Goal: Information Seeking & Learning: Learn about a topic

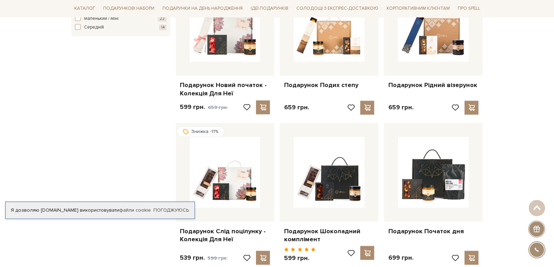
scroll to position [418, 0]
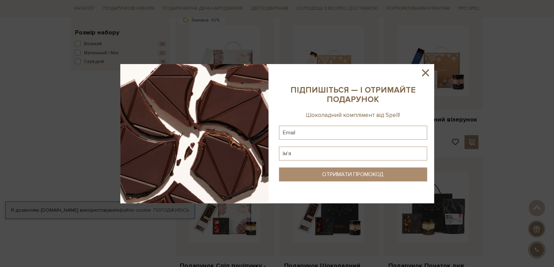
click at [426, 70] on icon at bounding box center [426, 73] width 12 height 12
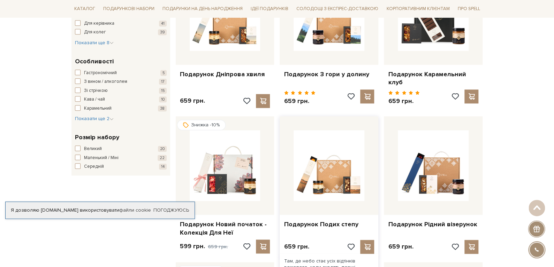
scroll to position [279, 0]
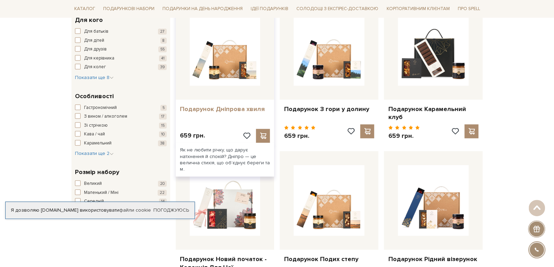
click at [202, 110] on link "Подарунок Дніпрова хвиля" at bounding box center [225, 109] width 90 height 8
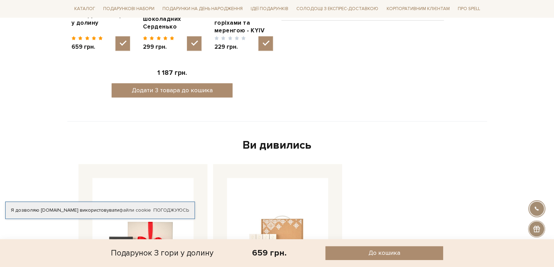
scroll to position [139, 0]
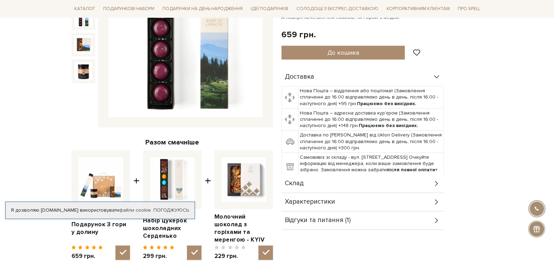
click at [299, 184] on span "Склад" at bounding box center [294, 184] width 19 height 6
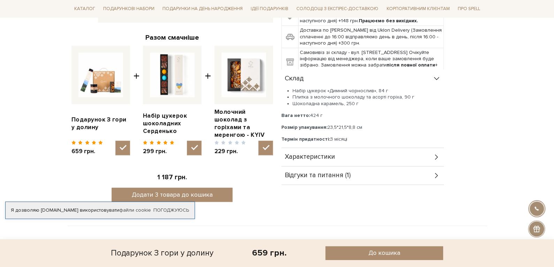
scroll to position [209, 0]
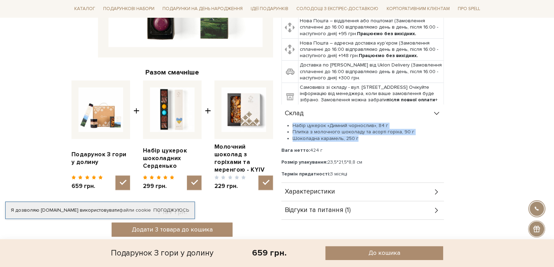
drag, startPoint x: 357, startPoint y: 137, endPoint x: 292, endPoint y: 123, distance: 67.0
click at [292, 123] on ul "Набір цукерок «Димний чорнослив», 84 г Плитка з молочного шоколаду та асорті го…" at bounding box center [362, 132] width 163 height 19
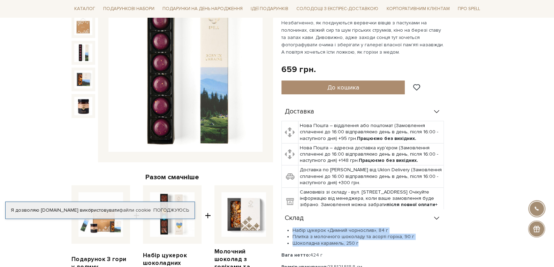
scroll to position [35, 0]
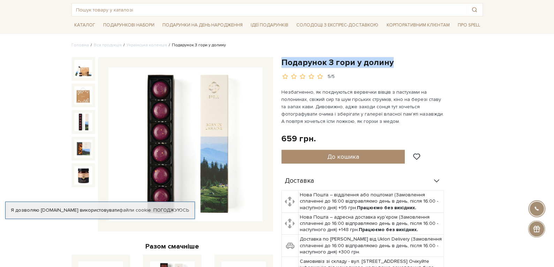
drag, startPoint x: 283, startPoint y: 60, endPoint x: 402, endPoint y: 63, distance: 119.0
click at [402, 63] on h1 "Подарунок З гори у долину" at bounding box center [382, 62] width 202 height 11
copy h1 "Подарунок З гори у долину"
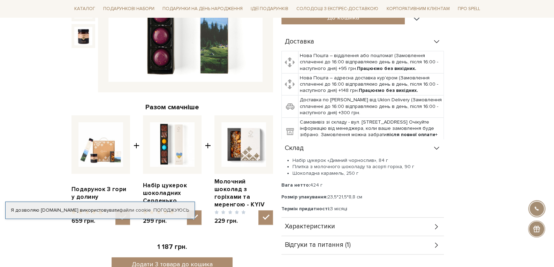
click at [311, 224] on span "Характеристики" at bounding box center [310, 227] width 50 height 6
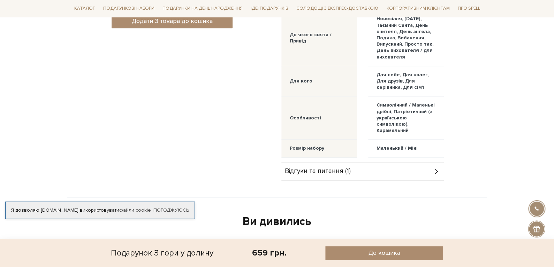
scroll to position [453, 0]
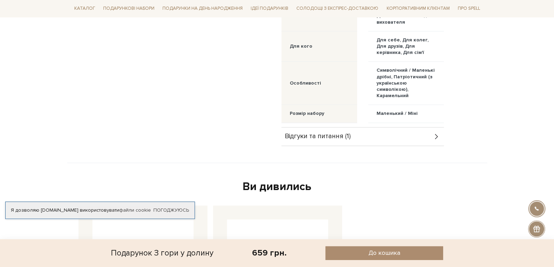
click at [317, 138] on span "Відгуки та питання (1)" at bounding box center [318, 137] width 66 height 6
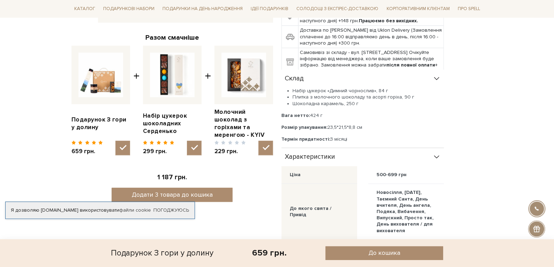
scroll to position [174, 0]
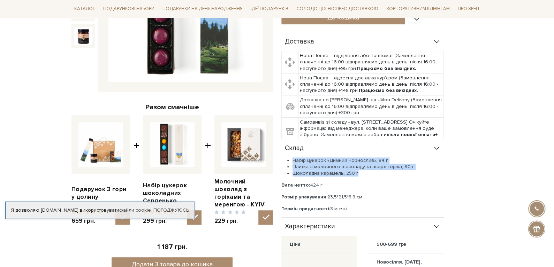
drag, startPoint x: 293, startPoint y: 160, endPoint x: 362, endPoint y: 173, distance: 71.1
click at [362, 173] on ul "Набір цукерок «Димний чорнослив», 84 г Плитка з молочного шоколаду та асорті го…" at bounding box center [362, 167] width 163 height 19
copy ul "Набір цукерок «Димний чорнослив», 84 г Плитка з молочного шоколаду та асорті го…"
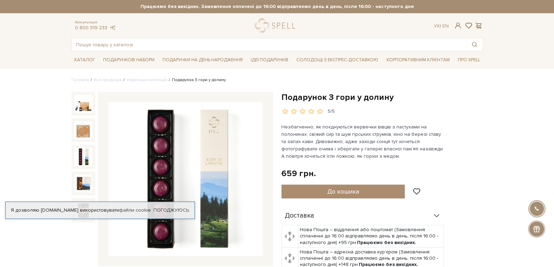
scroll to position [70, 0]
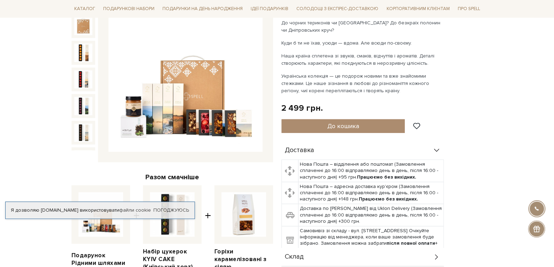
scroll to position [35, 0]
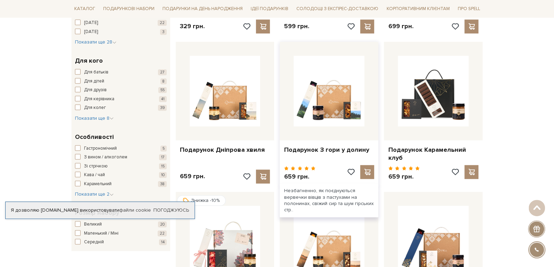
scroll to position [244, 0]
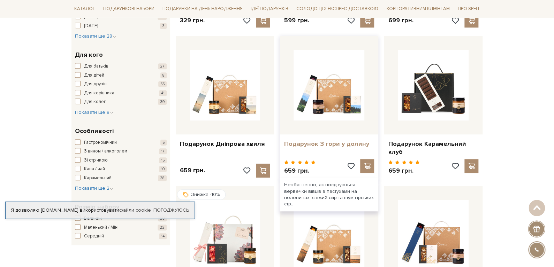
click at [293, 143] on link "Подарунок З гори у долину" at bounding box center [329, 144] width 90 height 8
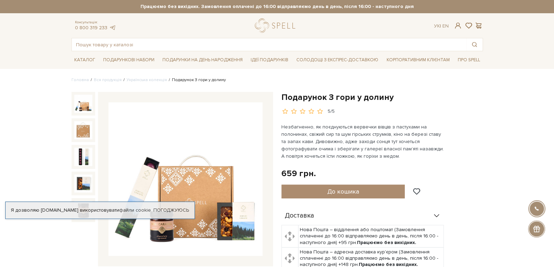
scroll to position [104, 0]
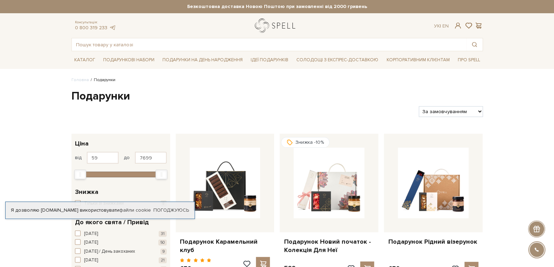
click at [271, 27] on link "logo" at bounding box center [277, 25] width 44 height 14
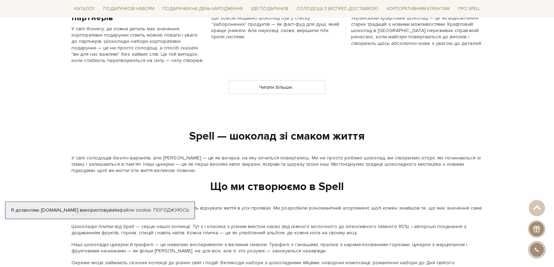
scroll to position [732, 0]
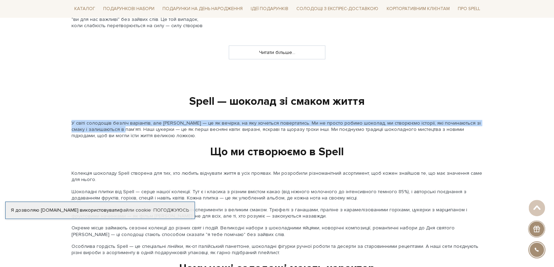
drag, startPoint x: 72, startPoint y: 111, endPoint x: 123, endPoint y: 116, distance: 51.5
click at [123, 120] on p "У світі солодощів безліч варіантів, але Spell — це як вечірка, на яку хочеться …" at bounding box center [277, 129] width 412 height 19
copy p "У світі солодощів безліч варіантів, але Spell — це як вечірка, на яку хочеться …"
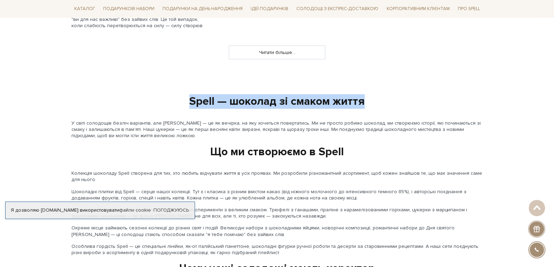
drag, startPoint x: 192, startPoint y: 89, endPoint x: 370, endPoint y: 90, distance: 178.6
click at [370, 95] on div "Spell — шоколад зі смаком життя" at bounding box center [277, 102] width 420 height 15
copy div "Spell — шоколад зі смаком життя"
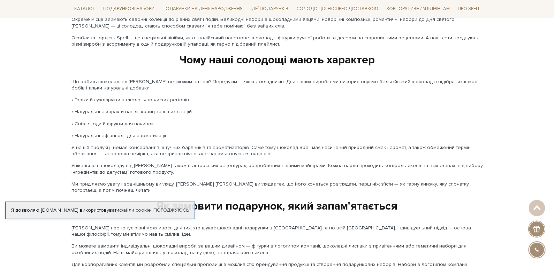
scroll to position [1151, 0]
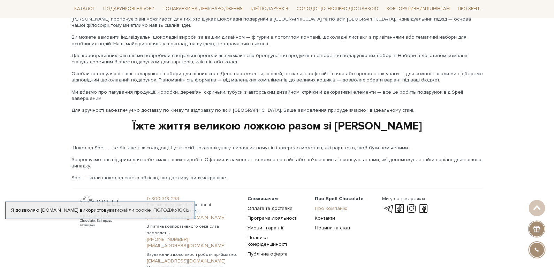
click at [333, 206] on link "Про компанію" at bounding box center [331, 209] width 33 height 6
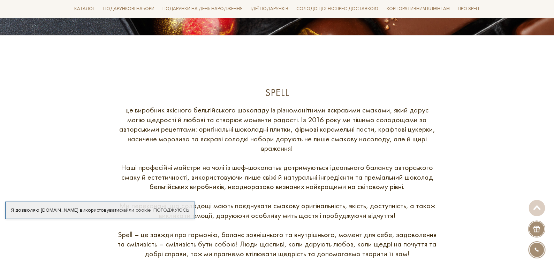
scroll to position [523, 0]
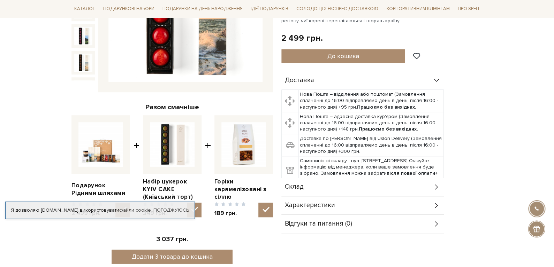
scroll to position [70, 0]
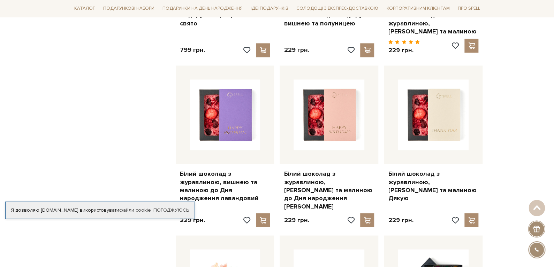
scroll to position [802, 0]
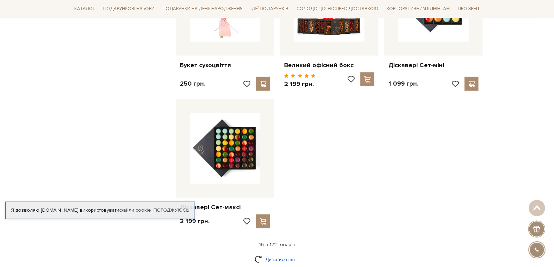
click at [267, 254] on link "Дивитися ще" at bounding box center [277, 260] width 45 height 12
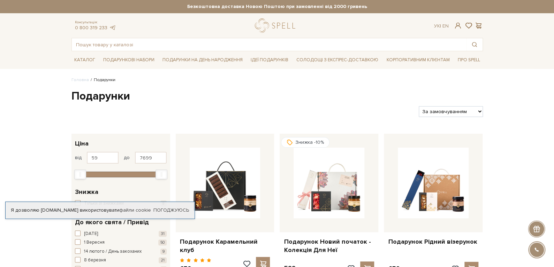
scroll to position [139, 0]
